Goal: Information Seeking & Learning: Learn about a topic

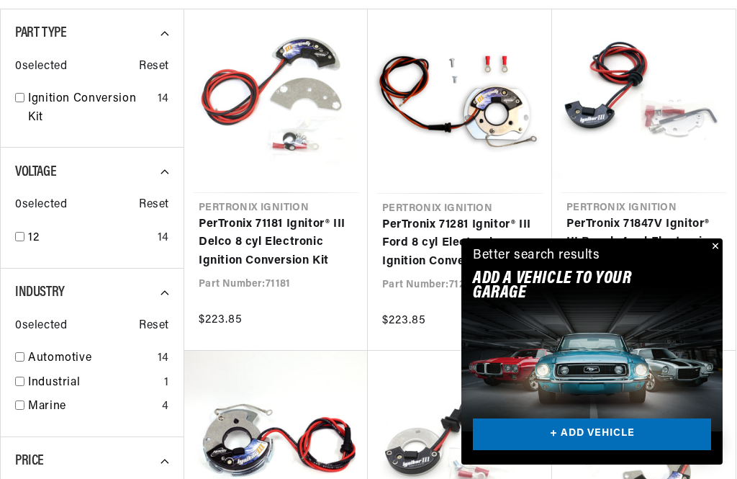
click at [708, 256] on button "Close" at bounding box center [714, 246] width 17 height 17
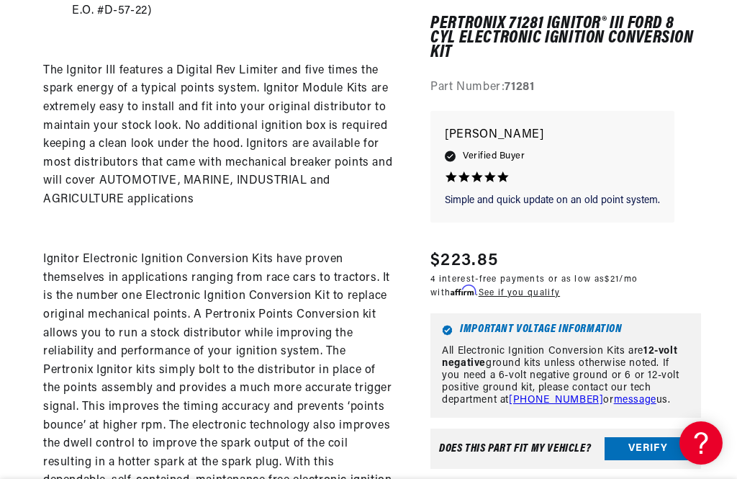
scroll to position [0, 364]
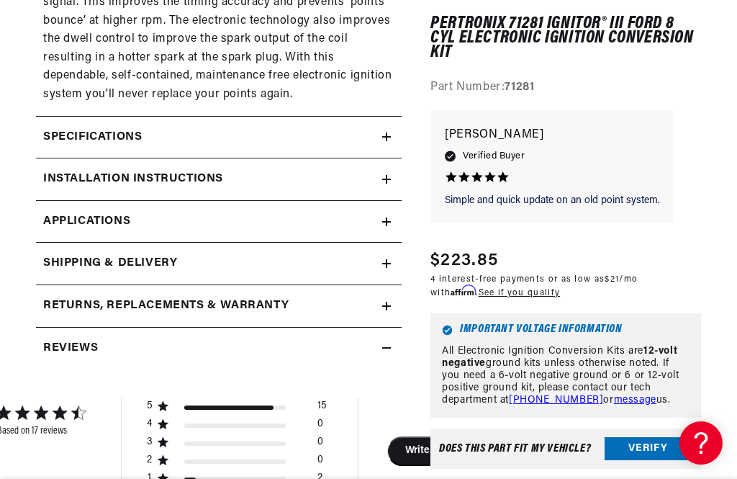
click at [394, 117] on summary "Specifications" at bounding box center [219, 138] width 366 height 42
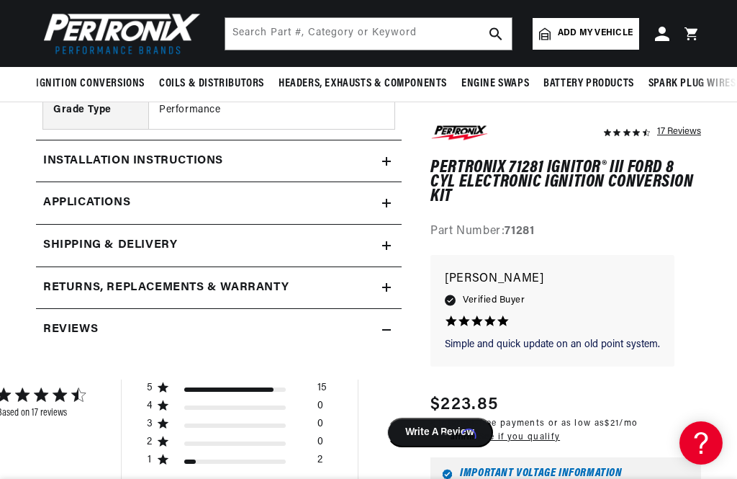
click at [395, 140] on summary "Installation instructions" at bounding box center [219, 161] width 366 height 42
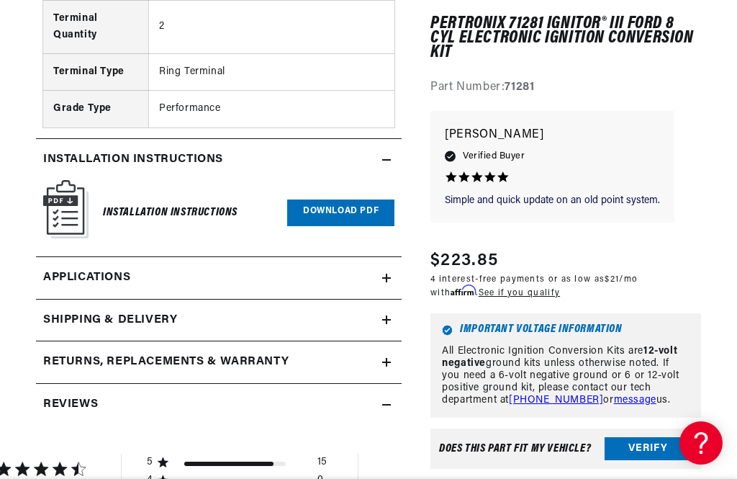
click at [351, 199] on link "Download PDF" at bounding box center [340, 212] width 107 height 27
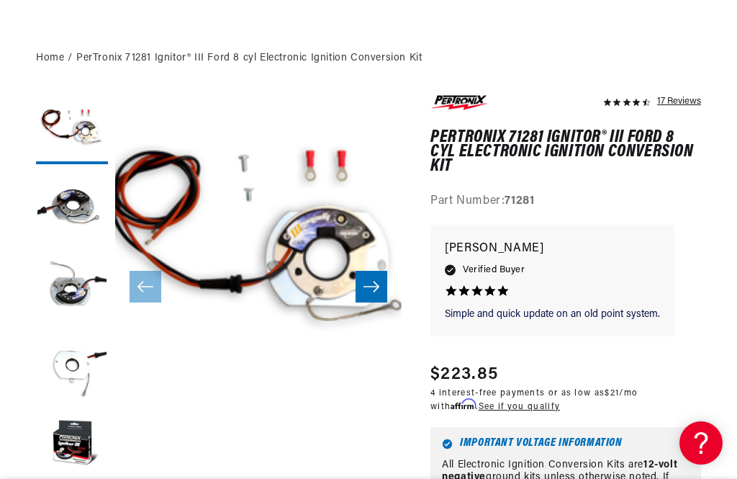
click at [77, 444] on button "Load image 5 in gallery view" at bounding box center [72, 445] width 72 height 72
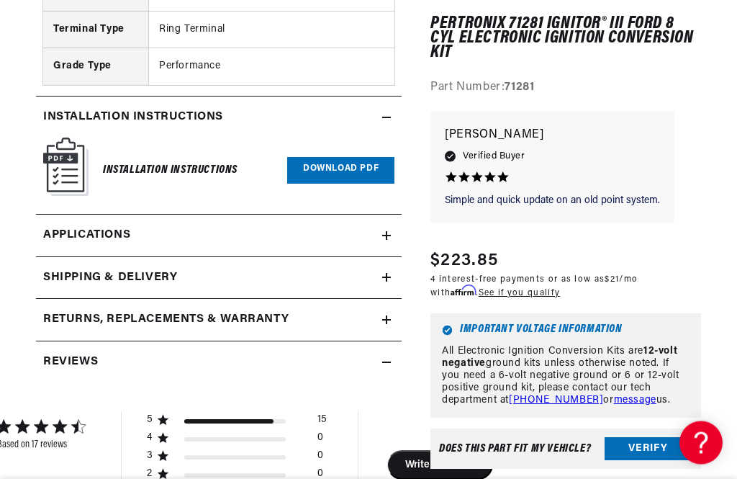
scroll to position [2030, 0]
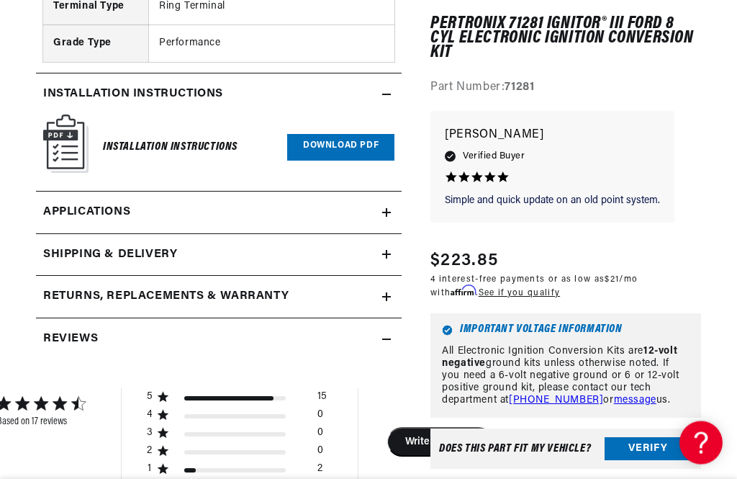
click at [384, 192] on link "Applications" at bounding box center [219, 213] width 366 height 42
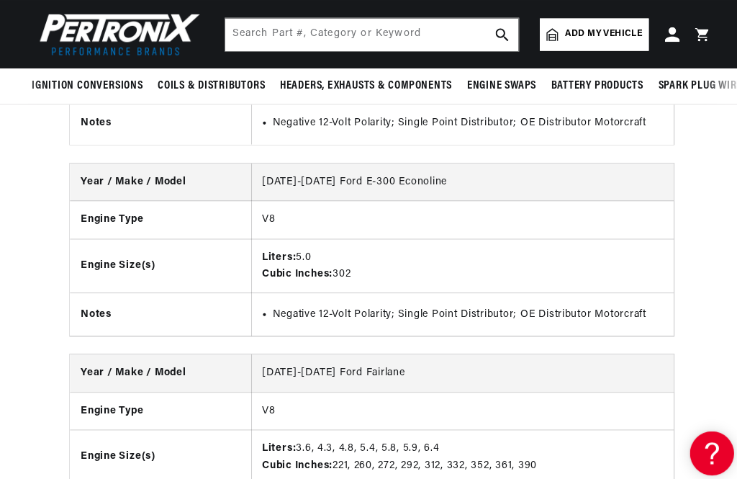
scroll to position [8629, 0]
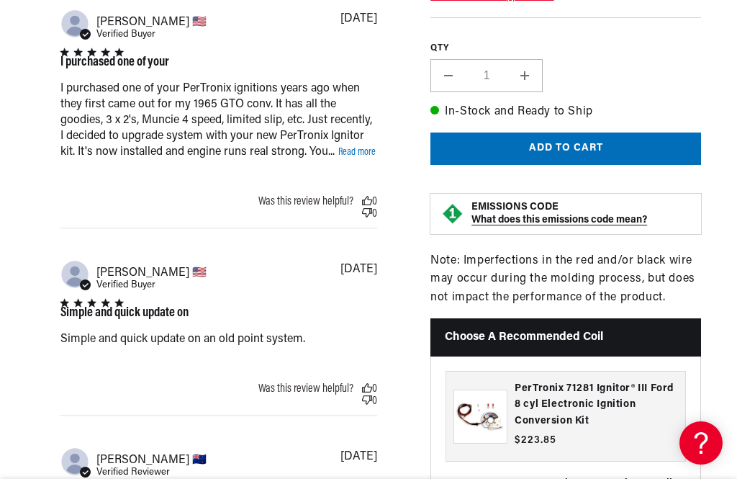
click at [363, 147] on link "Read more" at bounding box center [356, 152] width 37 height 11
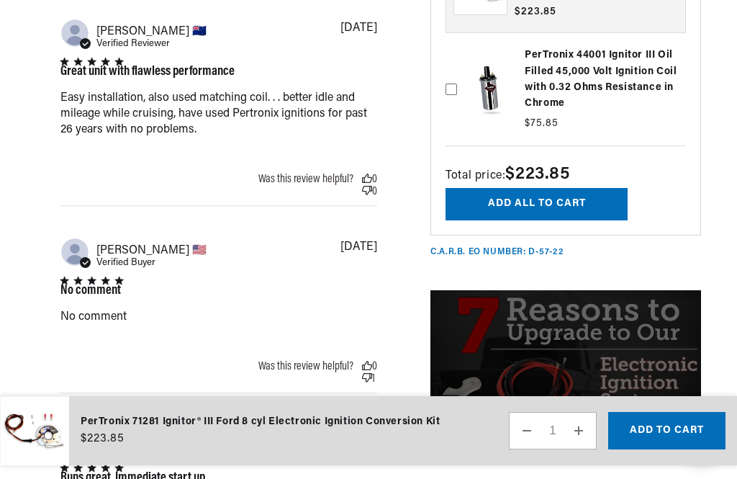
scroll to position [3095, 0]
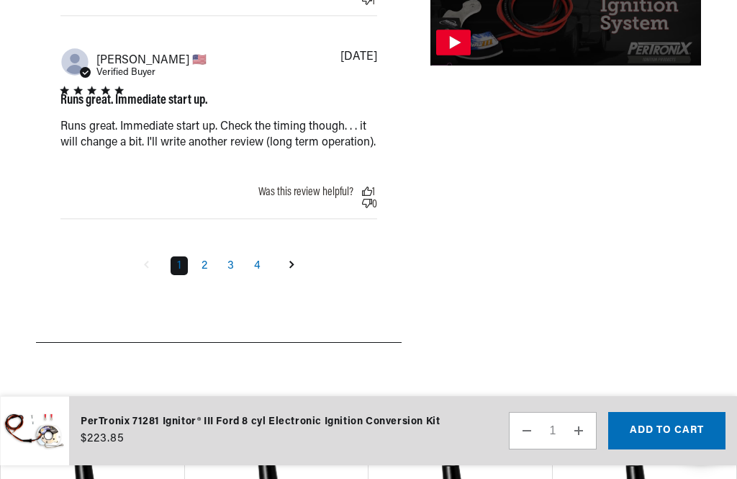
click at [198, 275] on link "2" at bounding box center [204, 265] width 19 height 19
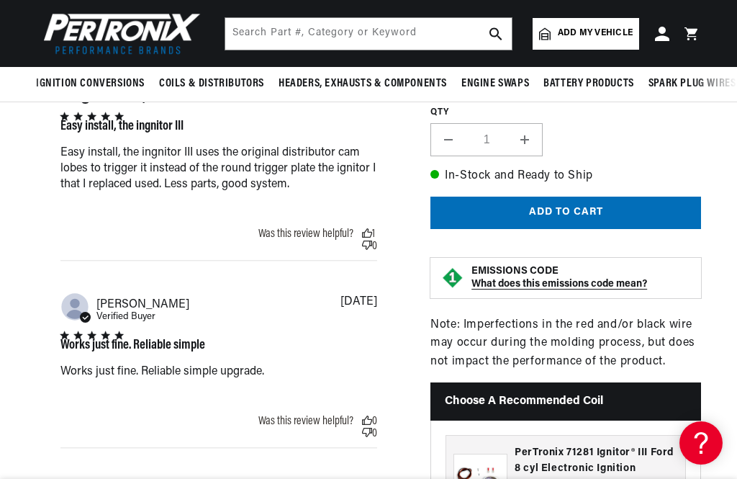
click at [701, 202] on div "17 Reviews" at bounding box center [566, 253] width 271 height 1406
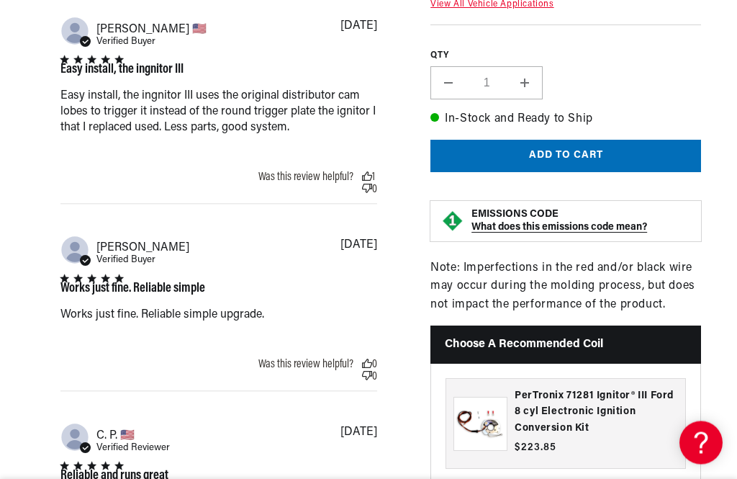
scroll to position [2645, 0]
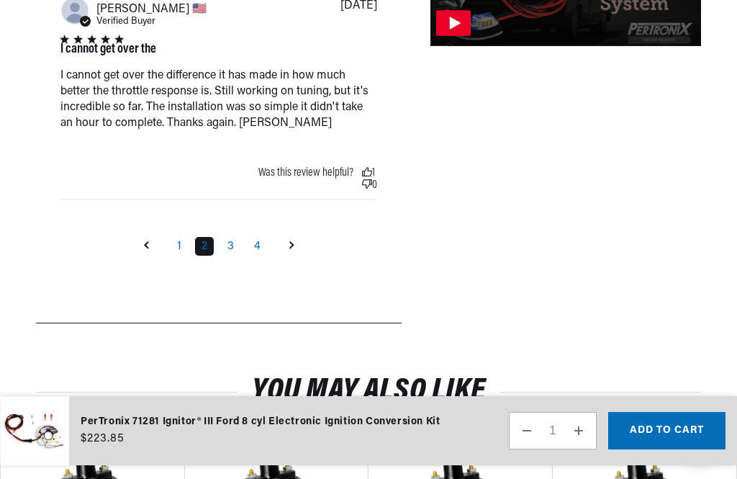
click at [294, 258] on link "Goto next page" at bounding box center [291, 246] width 27 height 23
